Goal: Task Accomplishment & Management: Use online tool/utility

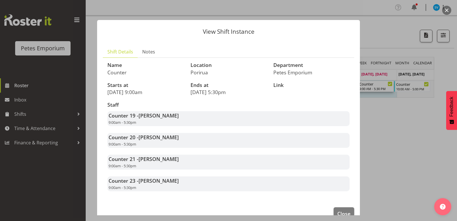
click at [244, 146] on div "Counter 20 - [PERSON_NAME] 9:00am - 5:30pm" at bounding box center [228, 140] width 242 height 15
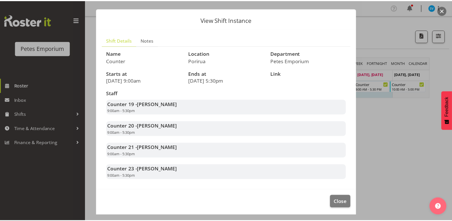
scroll to position [13, 0]
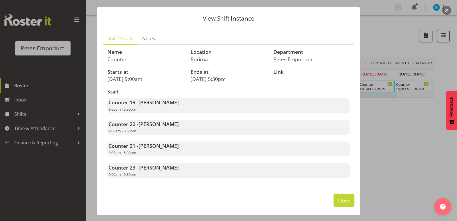
click at [337, 203] on span "Close" at bounding box center [343, 199] width 13 height 7
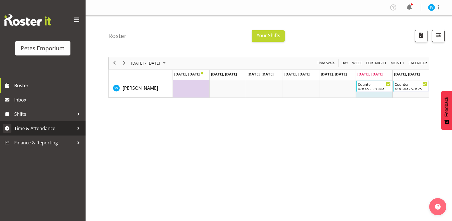
click at [49, 128] on span "Time & Attendance" at bounding box center [44, 128] width 60 height 9
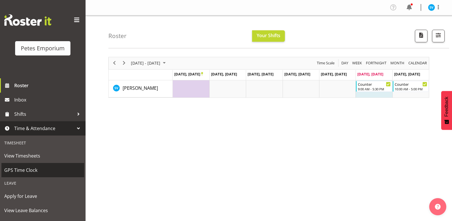
click at [38, 166] on span "GPS Time Clock" at bounding box center [42, 170] width 77 height 9
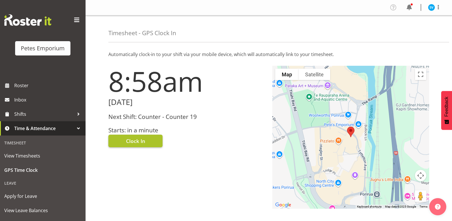
click at [131, 142] on span "Clock In" at bounding box center [135, 140] width 19 height 7
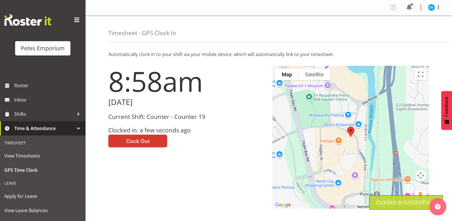
click at [431, 8] on img at bounding box center [431, 7] width 7 height 7
click at [416, 33] on link "Log Out" at bounding box center [414, 30] width 55 height 10
